Goal: Check status: Check status

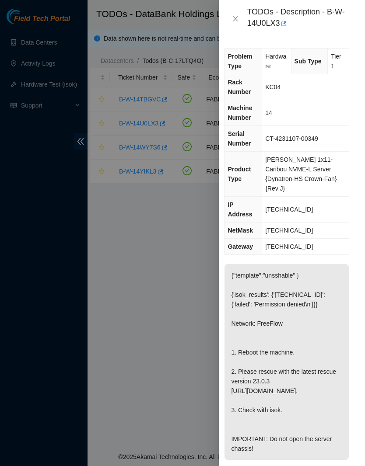
scroll to position [0, 8]
click at [236, 17] on icon "close" at bounding box center [235, 18] width 7 height 7
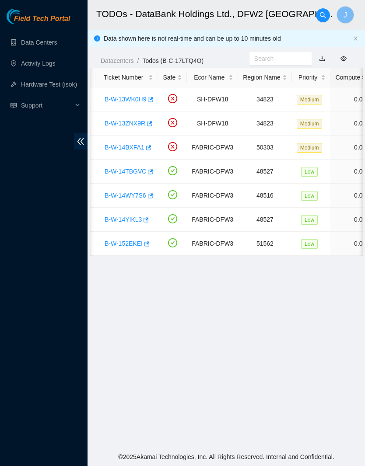
scroll to position [0, 3]
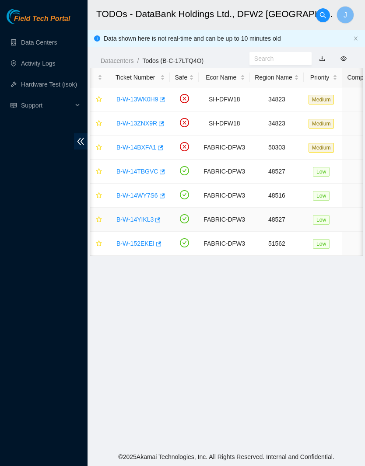
click at [150, 223] on link "B-W-14YIKL3" at bounding box center [134, 219] width 37 height 7
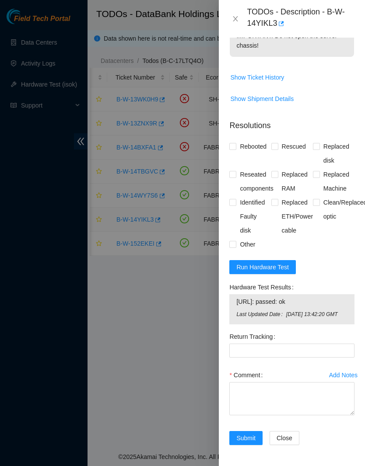
scroll to position [434, 0]
click at [280, 262] on span "Run Hardware Test" at bounding box center [262, 267] width 52 height 10
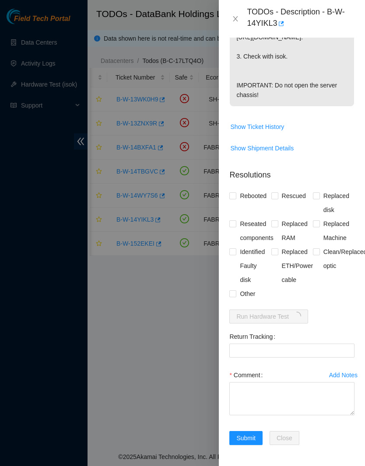
scroll to position [373, 0]
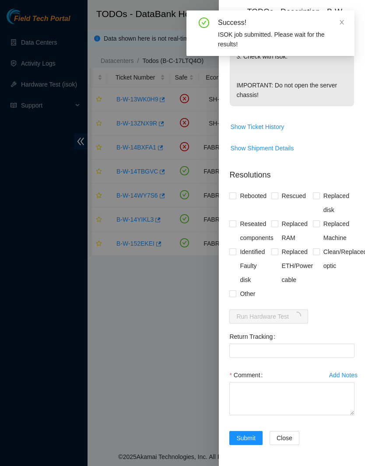
click at [339, 23] on icon "close" at bounding box center [342, 22] width 6 height 6
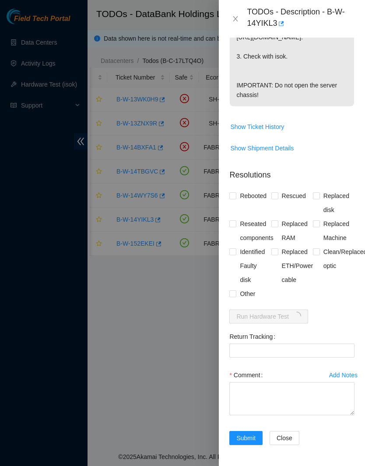
click at [239, 18] on button "Close" at bounding box center [235, 19] width 12 height 8
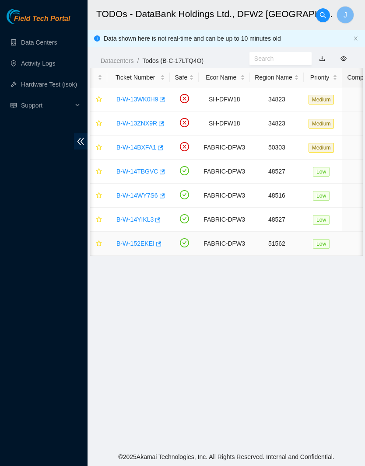
click at [149, 240] on link "B-W-152EKEI" at bounding box center [135, 243] width 38 height 7
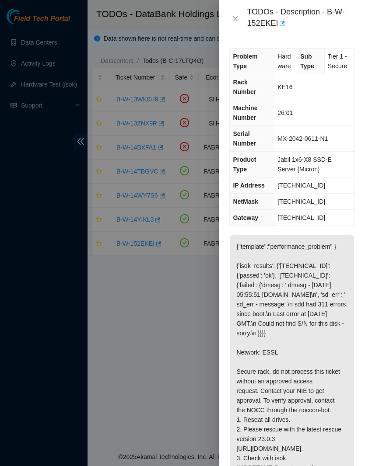
scroll to position [0, 0]
click at [236, 19] on icon "close" at bounding box center [235, 18] width 5 height 5
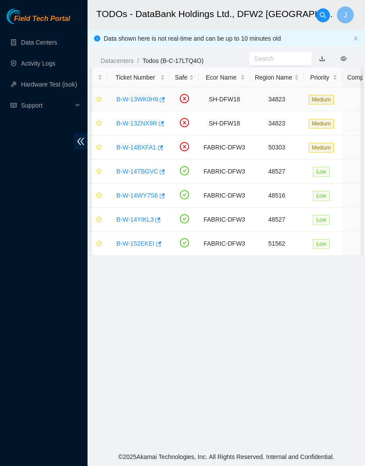
click at [152, 98] on link "B-W-13WK0H9" at bounding box center [137, 99] width 42 height 7
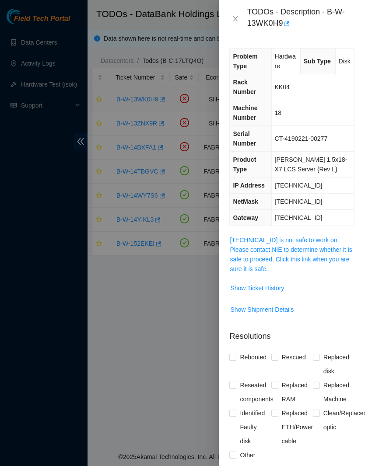
click at [283, 290] on span "Show Ticket History" at bounding box center [257, 288] width 54 height 10
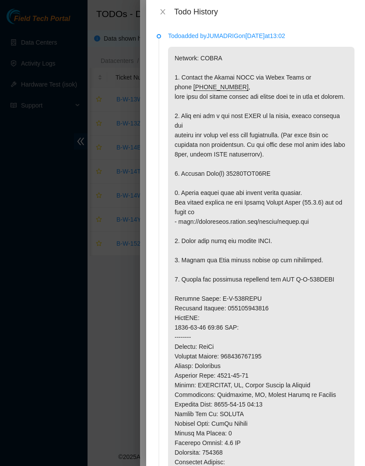
click at [168, 10] on button "Close" at bounding box center [163, 12] width 12 height 8
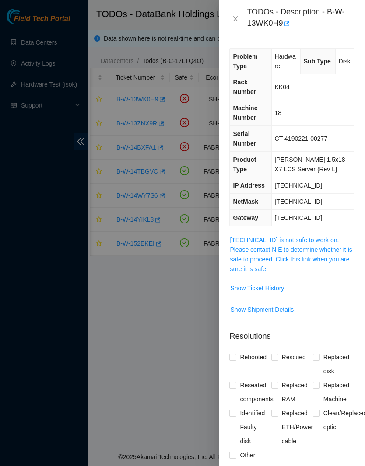
click at [241, 21] on button "Close" at bounding box center [235, 19] width 12 height 8
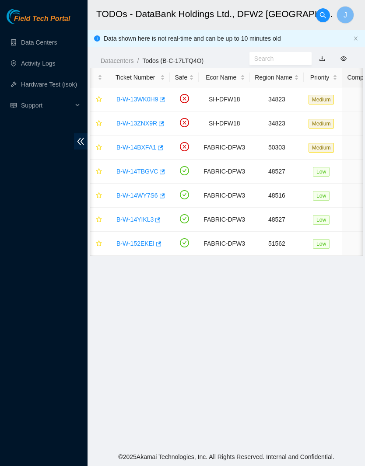
click at [284, 51] on div "Datacenters / Todos (B-C-17LTQ4O) /" at bounding box center [225, 41] width 277 height 49
click at [278, 55] on input "text" at bounding box center [276, 59] width 45 height 10
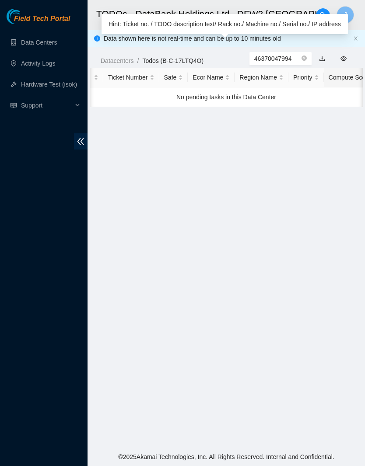
type input "46370047994"
click at [306, 59] on icon "close-circle" at bounding box center [303, 58] width 5 height 5
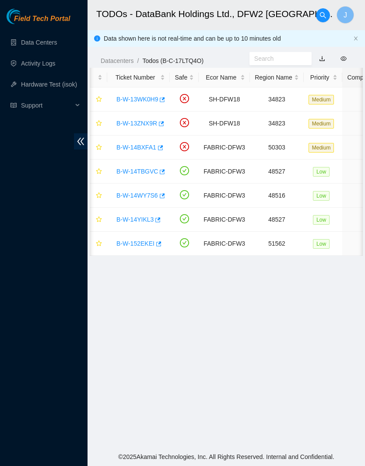
click at [286, 59] on input "text" at bounding box center [276, 59] width 45 height 10
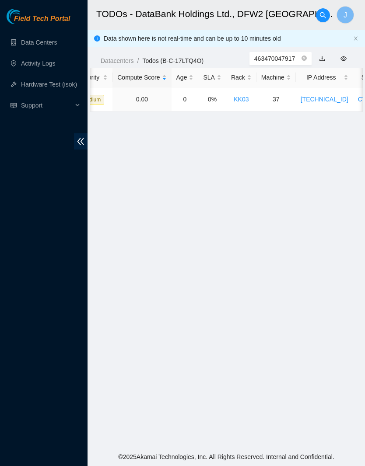
scroll to position [0, 228]
type input "463470047994"
click at [354, 252] on main "TODOs - DataBank Holdings Ltd., DFW2 Richardson, TX J Data shown here is not re…" at bounding box center [225, 224] width 277 height 448
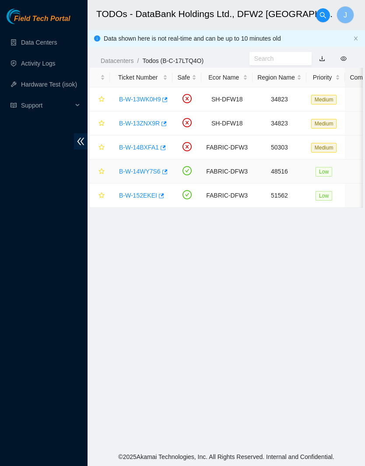
click at [141, 170] on link "B-W-14WY7S6" at bounding box center [140, 171] width 42 height 7
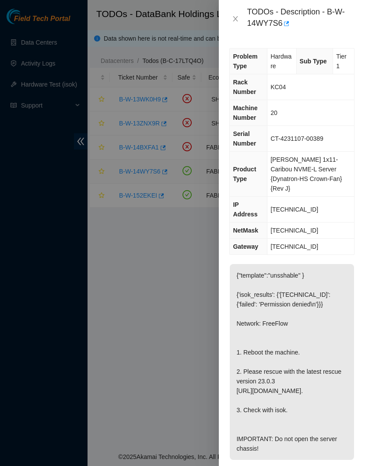
click at [229, 21] on button "Close" at bounding box center [235, 19] width 12 height 8
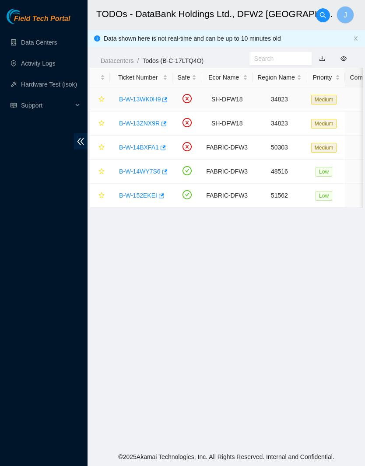
click at [155, 99] on link "B-W-13WK0H9" at bounding box center [140, 99] width 42 height 7
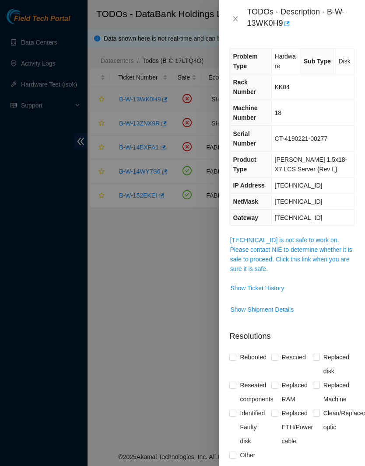
click at [284, 289] on span "Show Ticket History" at bounding box center [257, 288] width 54 height 10
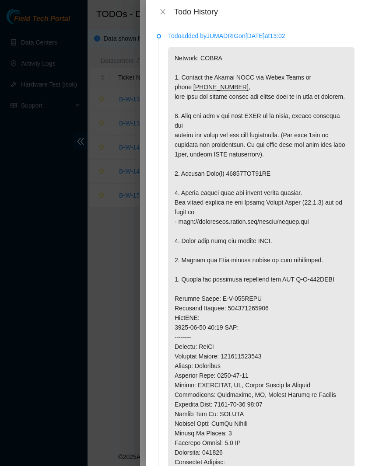
click at [169, 9] on div "Todo History" at bounding box center [256, 12] width 198 height 10
click at [164, 10] on icon "close" at bounding box center [162, 11] width 5 height 5
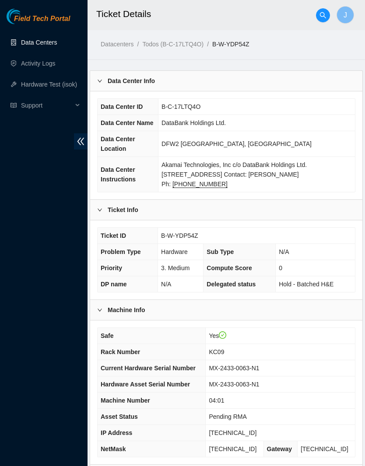
click at [25, 39] on link "Data Centers" at bounding box center [39, 42] width 36 height 7
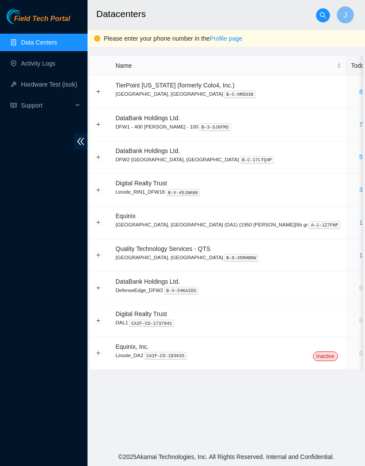
click at [359, 157] on link "5" at bounding box center [360, 157] width 3 height 7
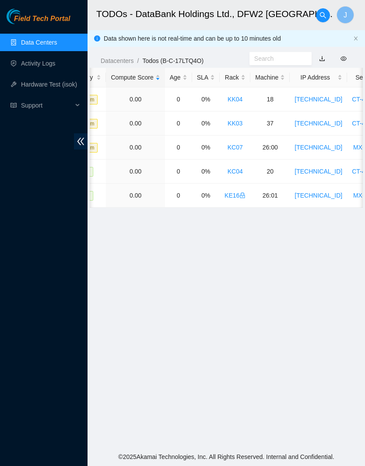
scroll to position [0, 239]
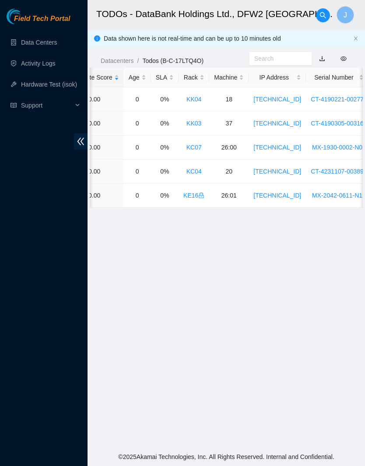
scroll to position [0, 276]
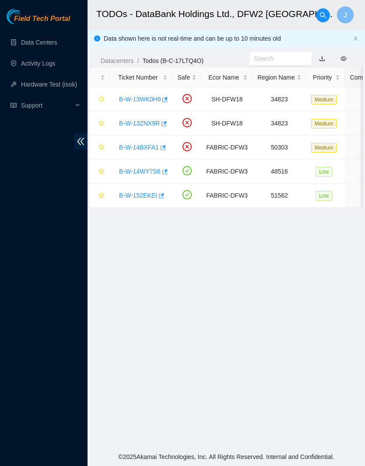
click at [307, 448] on main "TODOs - DataBank Holdings Ltd., DFW2 [GEOGRAPHIC_DATA], [GEOGRAPHIC_DATA] J Dat…" at bounding box center [225, 224] width 277 height 448
click at [141, 199] on link "B-W-152EKEI" at bounding box center [138, 195] width 38 height 7
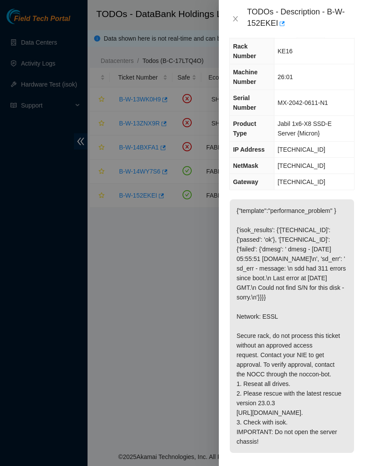
scroll to position [34, 0]
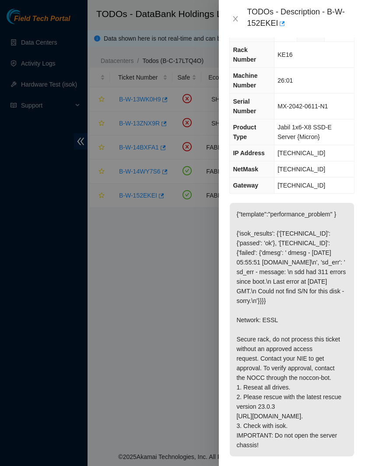
click at [231, 21] on button "Close" at bounding box center [235, 19] width 12 height 8
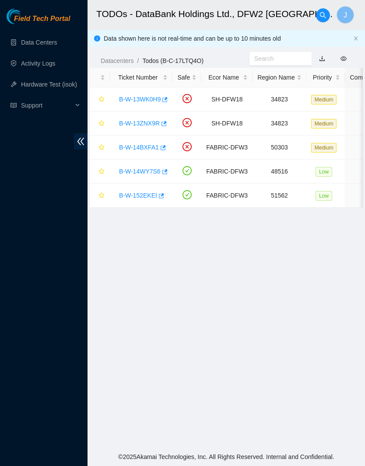
scroll to position [0, 0]
click at [142, 197] on link "B-W-152EKEI" at bounding box center [138, 195] width 38 height 7
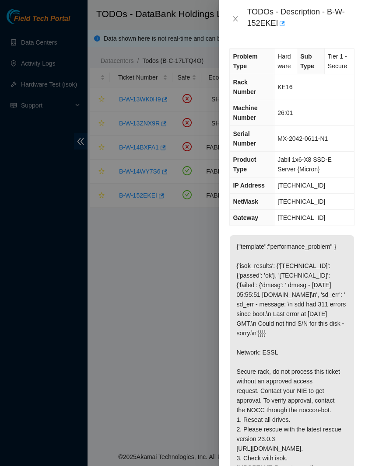
click at [237, 17] on icon "close" at bounding box center [235, 18] width 5 height 5
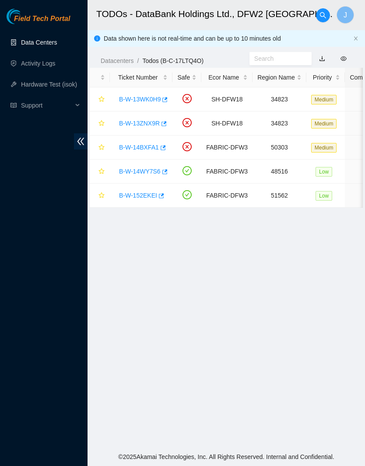
click at [48, 41] on link "Data Centers" at bounding box center [39, 42] width 36 height 7
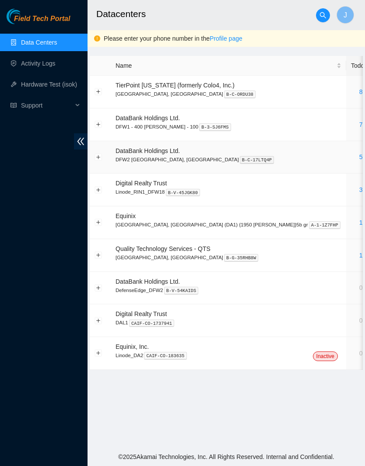
click at [351, 156] on div "5" at bounding box center [361, 157] width 20 height 10
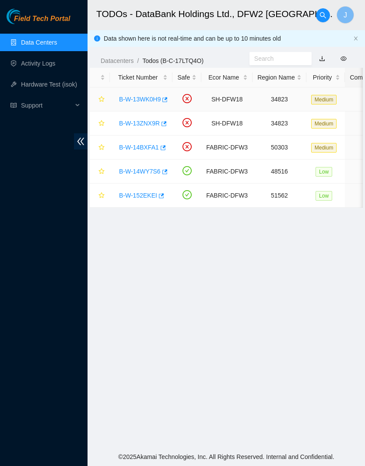
click at [149, 94] on div "B-W-13WK0H9" at bounding box center [141, 99] width 53 height 14
click at [146, 94] on div "B-W-13WK0H9" at bounding box center [141, 99] width 53 height 14
click at [133, 101] on link "B-W-13WK0H9" at bounding box center [140, 99] width 42 height 7
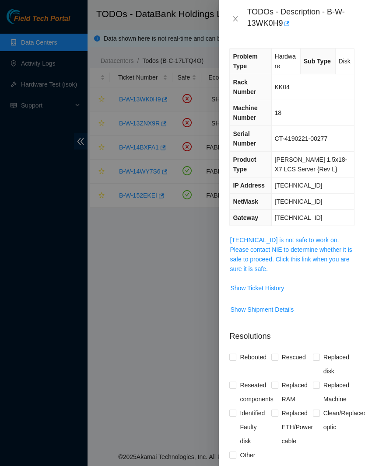
click at [263, 281] on button "Show Ticket History" at bounding box center [257, 288] width 55 height 14
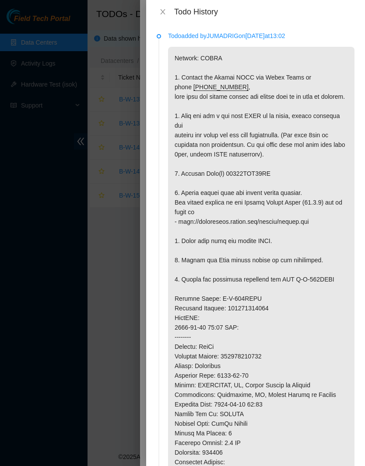
click at [168, 14] on button "Close" at bounding box center [163, 12] width 12 height 8
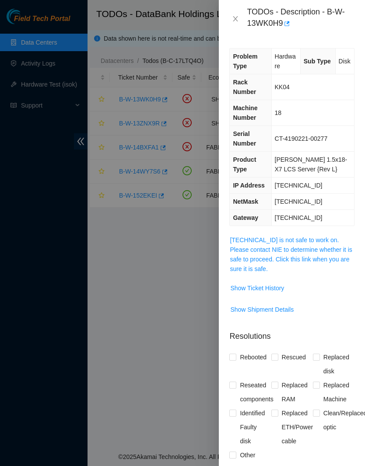
click at [276, 295] on button "Show Ticket History" at bounding box center [257, 288] width 55 height 14
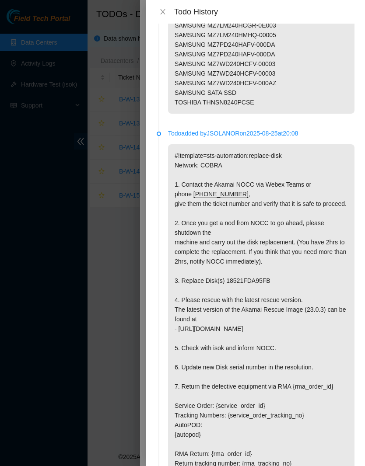
scroll to position [750, 0]
